Goal: Task Accomplishment & Management: Manage account settings

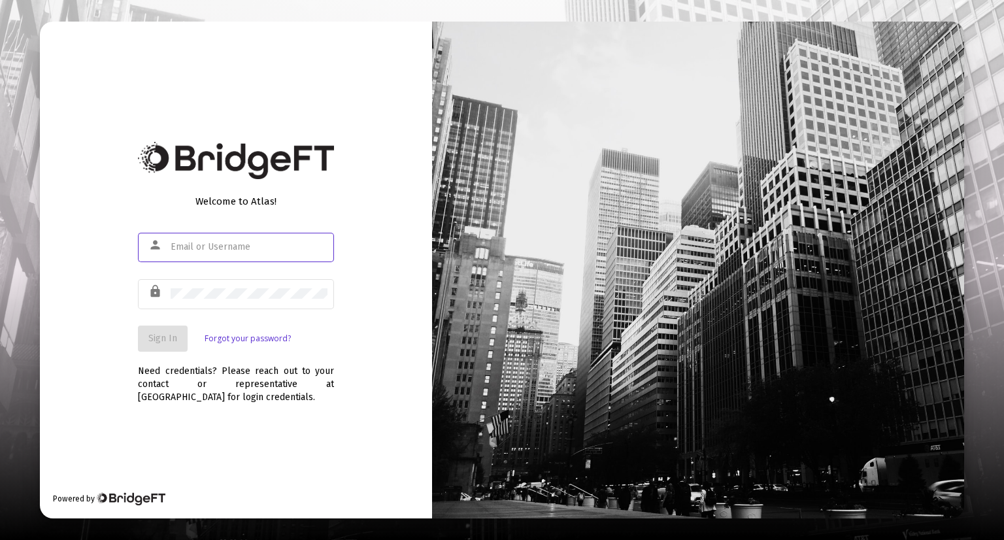
click at [207, 249] on input "text" at bounding box center [249, 247] width 157 height 10
type input "[PERSON_NAME][EMAIL_ADDRESS][DOMAIN_NAME]"
click at [268, 242] on input "[PERSON_NAME][EMAIL_ADDRESS][DOMAIN_NAME]" at bounding box center [249, 247] width 157 height 10
click at [241, 252] on div at bounding box center [249, 247] width 157 height 32
click at [250, 245] on input "text" at bounding box center [249, 247] width 157 height 10
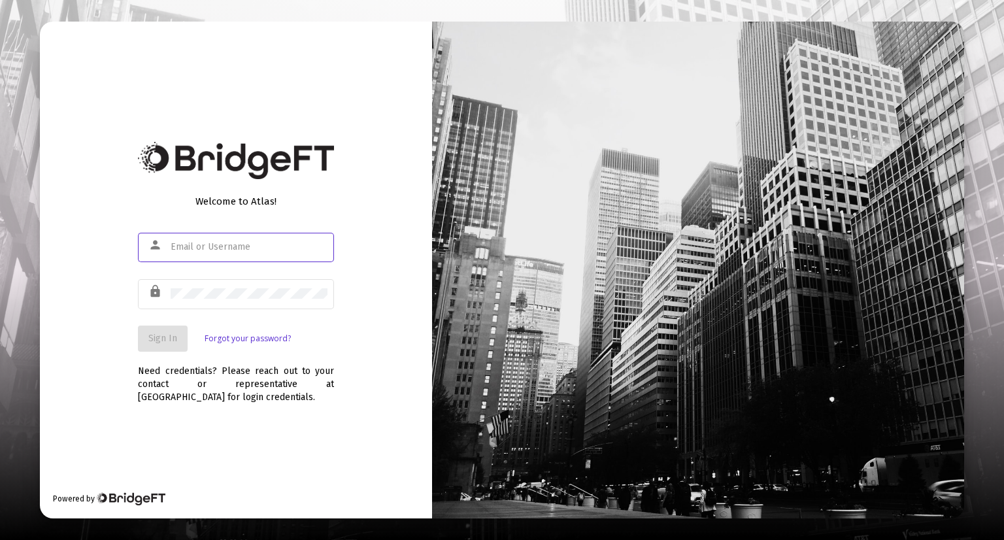
click at [269, 245] on input "text" at bounding box center [249, 247] width 157 height 10
type input "b"
click at [256, 238] on div at bounding box center [249, 247] width 157 height 32
type input "b"
type input "[PERSON_NAME][EMAIL_ADDRESS][DOMAIN_NAME]"
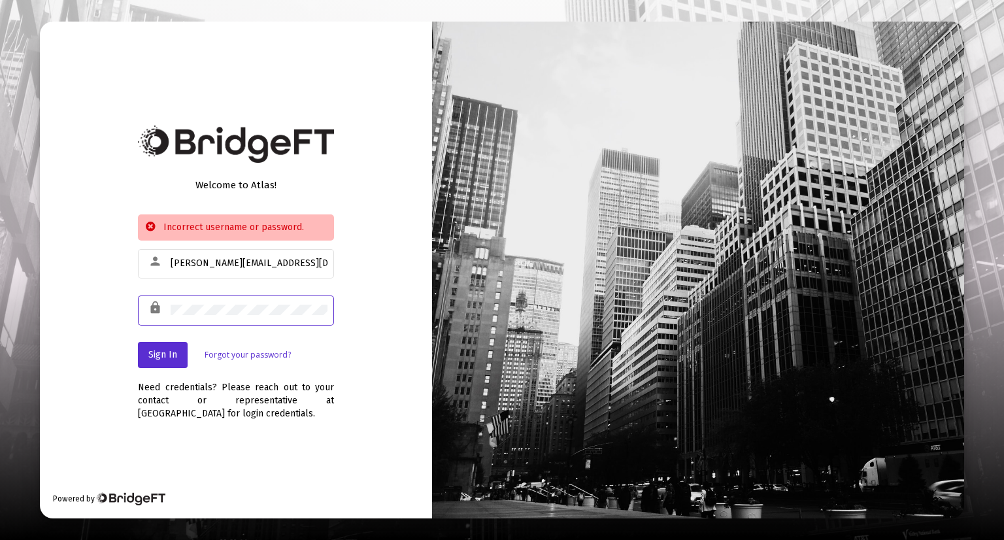
click at [162, 303] on div "lock" at bounding box center [236, 310] width 196 height 32
click at [245, 303] on div at bounding box center [249, 310] width 157 height 32
click at [160, 299] on div "lock" at bounding box center [236, 310] width 196 height 32
